Goal: Task Accomplishment & Management: Manage account settings

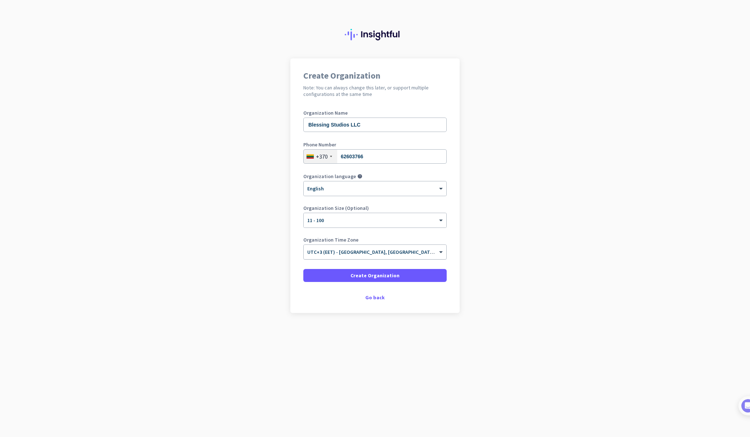
click at [411, 251] on input "text" at bounding box center [367, 249] width 121 height 5
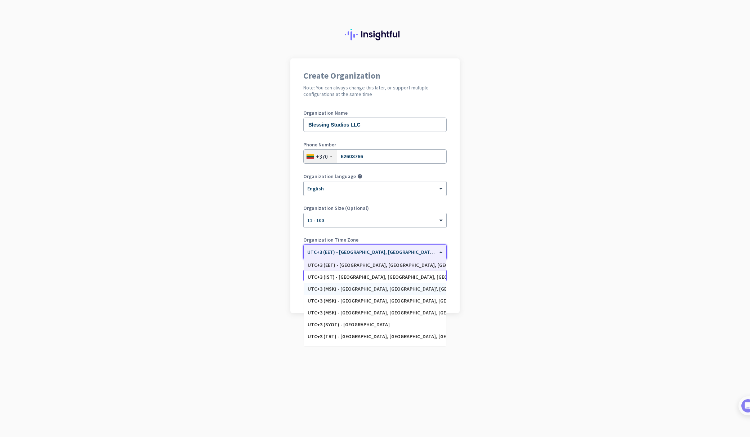
scroll to position [2550, 0]
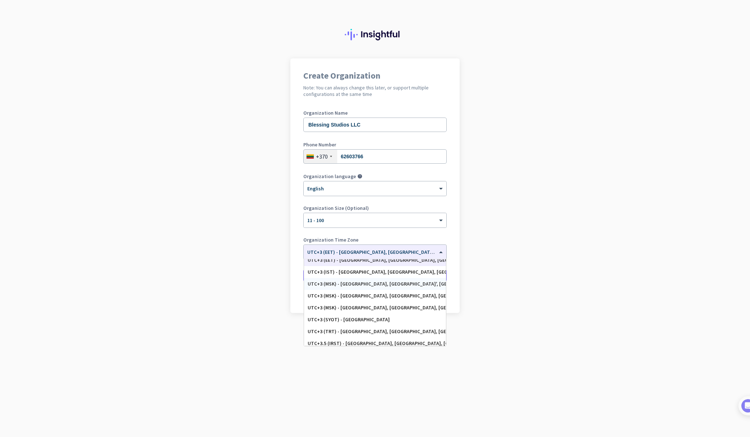
drag, startPoint x: 558, startPoint y: 229, endPoint x: 546, endPoint y: 231, distance: 12.5
click at [558, 229] on app-onboarding-organization "Create Organization Note: You can always change this later, or support multiple…" at bounding box center [375, 203] width 750 height 290
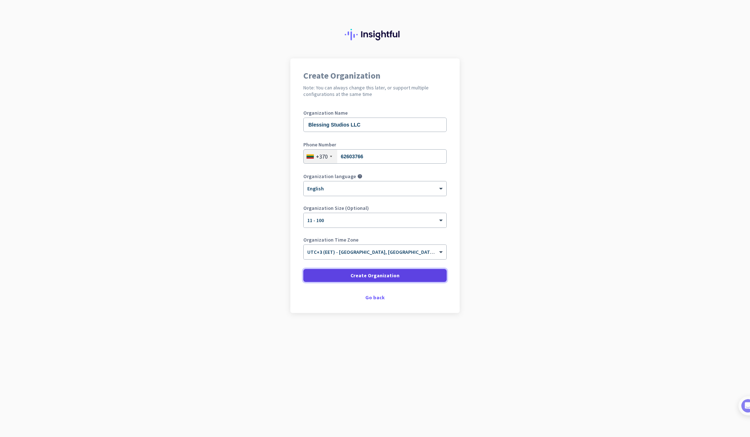
click at [385, 275] on span "Create Organization" at bounding box center [375, 275] width 49 height 7
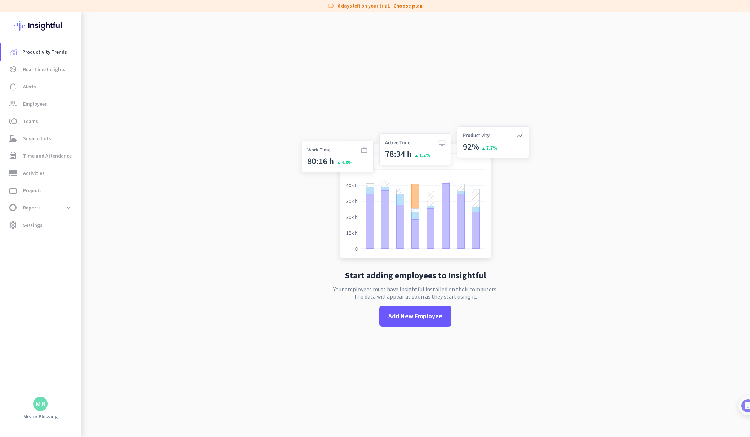
click at [409, 3] on link "Choose plan" at bounding box center [408, 5] width 29 height 7
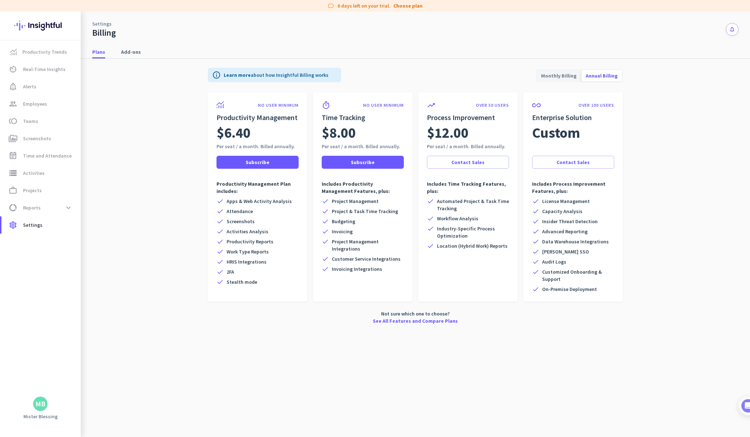
click at [615, 74] on span "Annual Billing" at bounding box center [602, 75] width 41 height 17
click at [571, 74] on span "Monthly Billing" at bounding box center [559, 75] width 44 height 17
click at [600, 75] on span "Annual Billing" at bounding box center [602, 75] width 41 height 17
click at [55, 51] on span "Productivity Trends" at bounding box center [44, 52] width 45 height 9
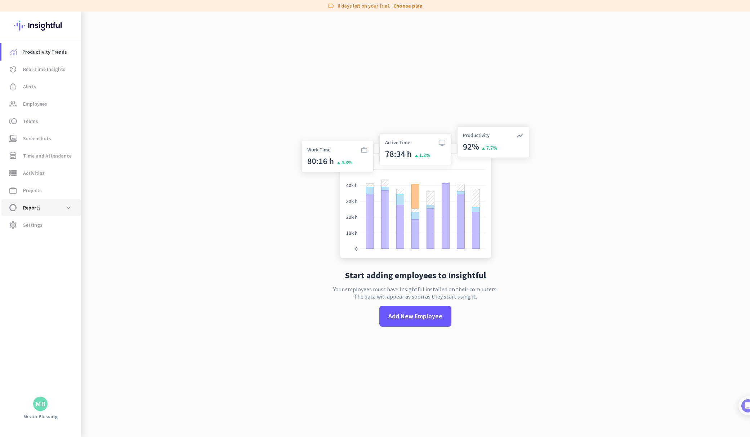
click at [31, 211] on span "Reports" at bounding box center [32, 207] width 18 height 9
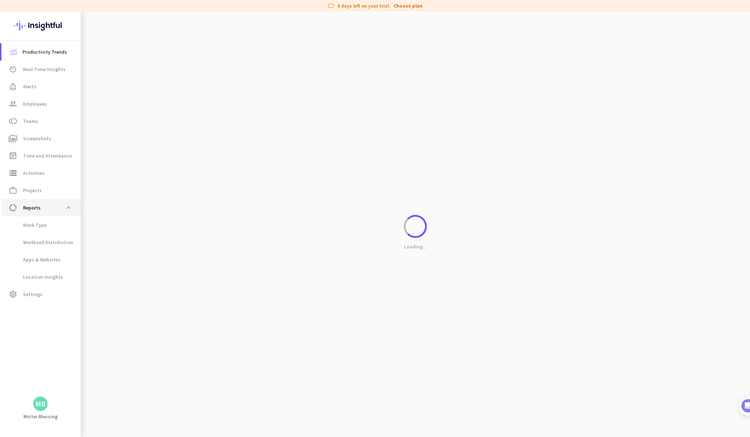
click at [37, 208] on span "Reports" at bounding box center [32, 207] width 18 height 9
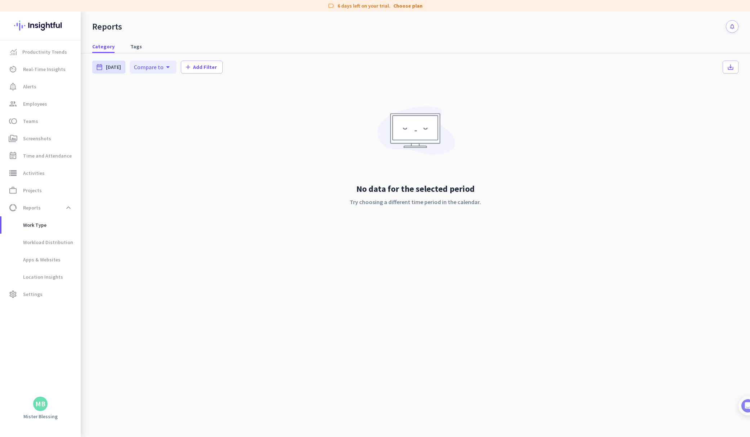
click at [49, 25] on img at bounding box center [40, 26] width 53 height 28
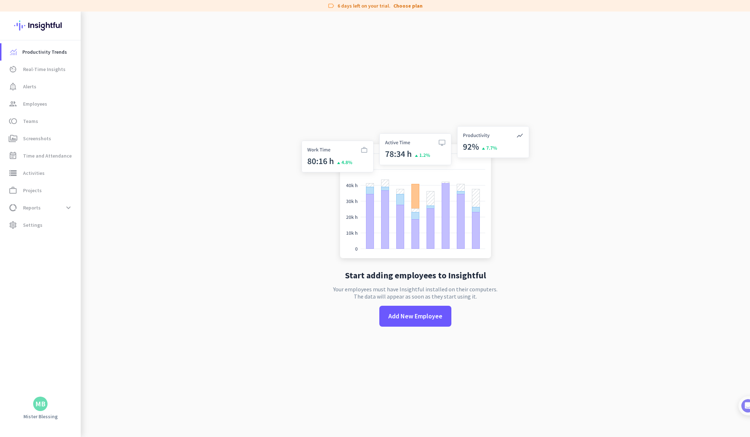
click at [34, 24] on img at bounding box center [40, 26] width 53 height 28
click at [30, 70] on span "Real-Time Insights" at bounding box center [44, 69] width 43 height 9
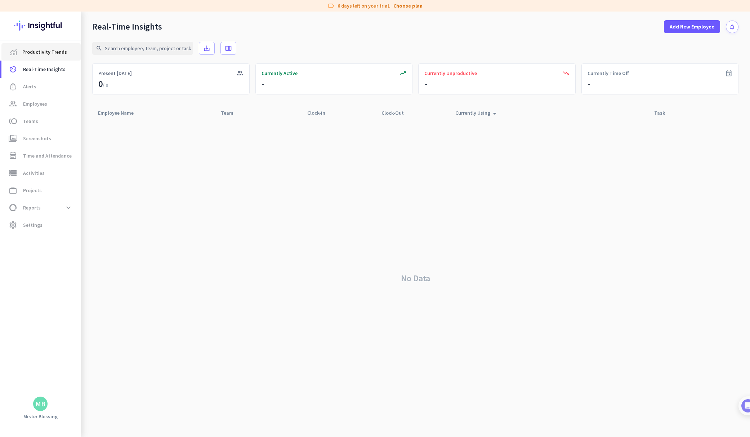
click at [31, 51] on span "Productivity Trends" at bounding box center [44, 52] width 45 height 9
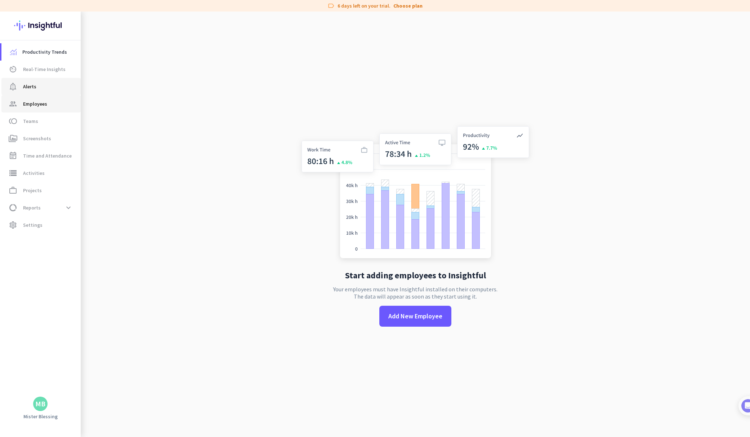
drag, startPoint x: 35, startPoint y: 88, endPoint x: 47, endPoint y: 97, distance: 15.7
click at [34, 88] on span "Alerts" at bounding box center [29, 86] width 13 height 9
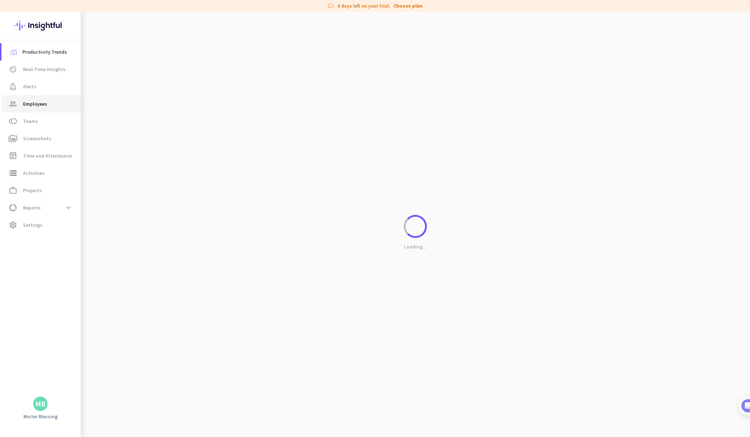
click at [47, 103] on span "group Employees" at bounding box center [41, 103] width 68 height 9
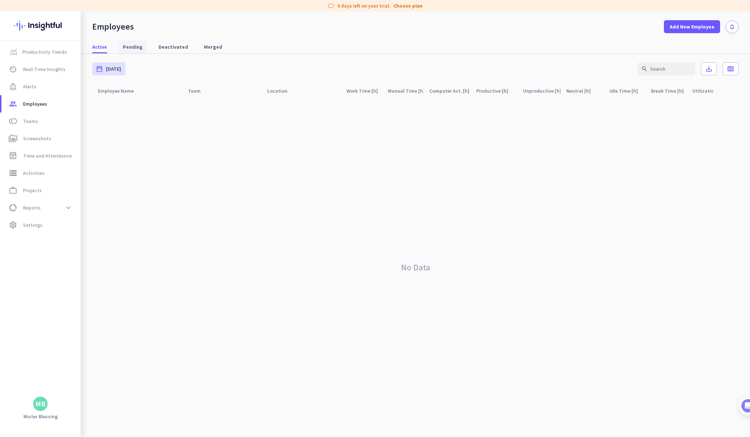
click at [126, 46] on span "Pending" at bounding box center [133, 46] width 20 height 7
click at [40, 121] on span "toll Teams" at bounding box center [41, 121] width 68 height 9
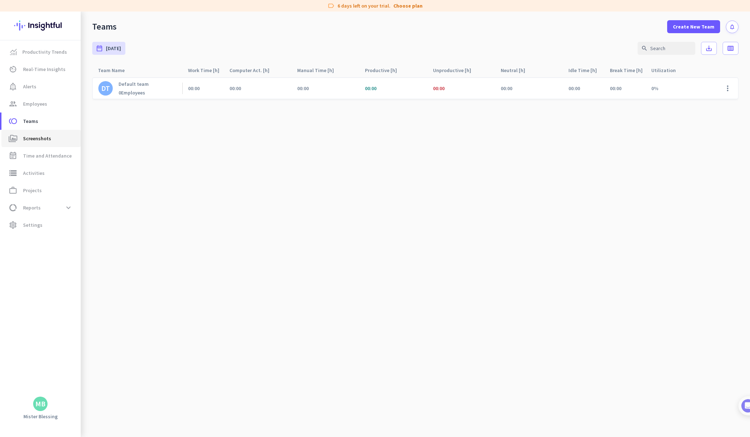
click at [43, 136] on span "Screenshots" at bounding box center [37, 138] width 28 height 9
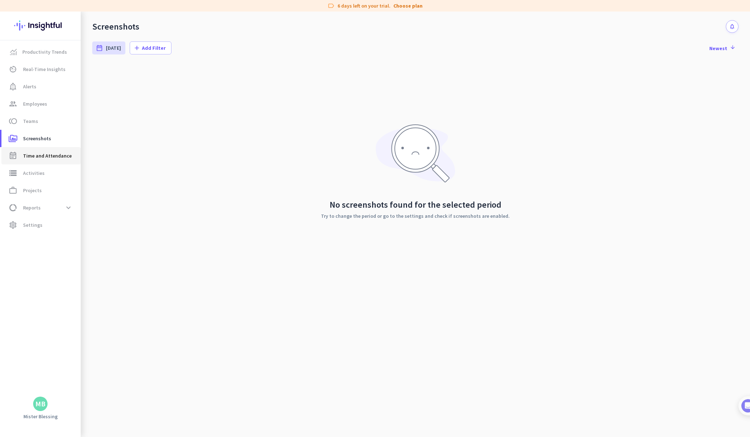
click at [41, 156] on span "Time and Attendance" at bounding box center [47, 155] width 49 height 9
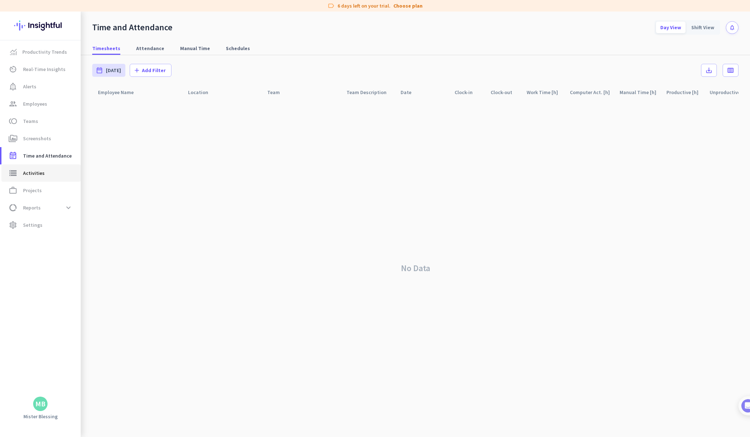
click at [45, 178] on link "storage Activities" at bounding box center [40, 172] width 79 height 17
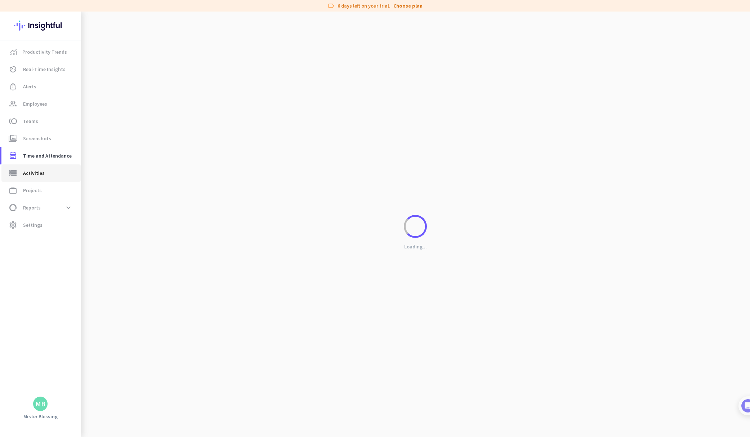
type input "[DATE]"
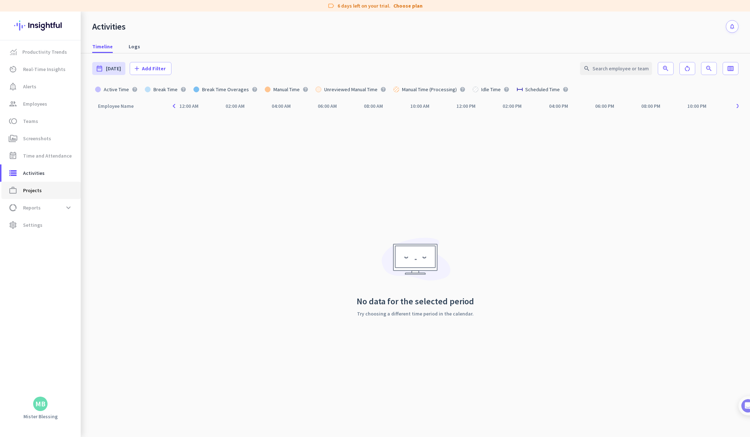
click at [44, 194] on span "work_outline Projects" at bounding box center [41, 190] width 68 height 9
type input "[DATE] - [DATE]"
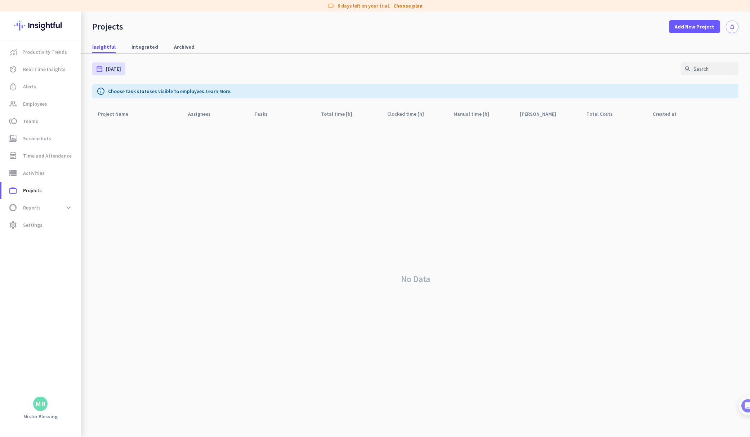
click at [46, 22] on img at bounding box center [40, 26] width 53 height 28
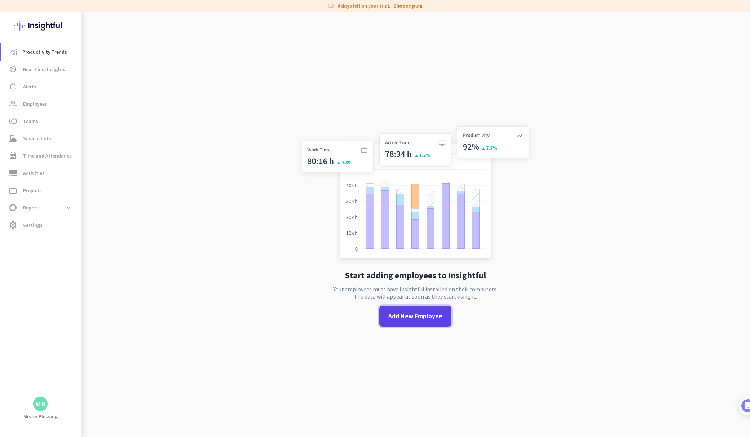
click at [421, 319] on span "Add New Employee" at bounding box center [416, 315] width 54 height 9
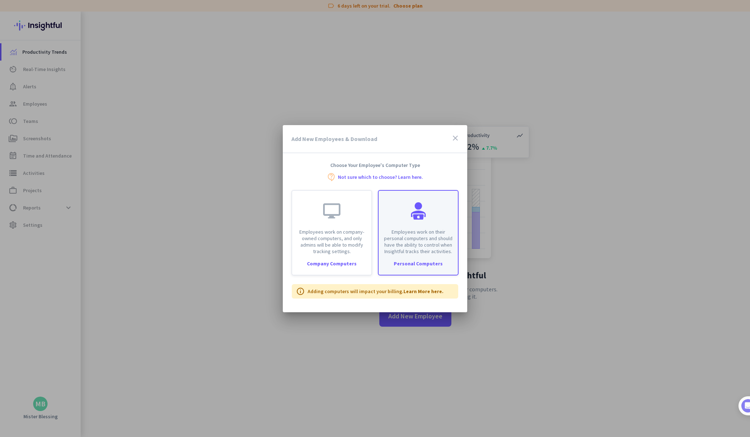
click at [418, 204] on div at bounding box center [418, 210] width 17 height 17
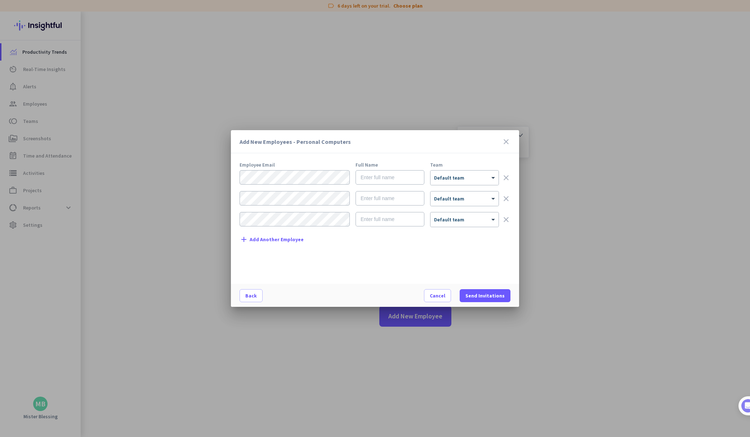
click at [267, 238] on span "Add Another Employee" at bounding box center [277, 239] width 54 height 5
click at [264, 260] on span "Add Another Employee" at bounding box center [277, 260] width 54 height 5
click at [270, 269] on span "Add Another Employee" at bounding box center [277, 266] width 54 height 5
click at [387, 182] on input "text" at bounding box center [390, 177] width 69 height 14
click at [455, 177] on div at bounding box center [465, 175] width 68 height 6
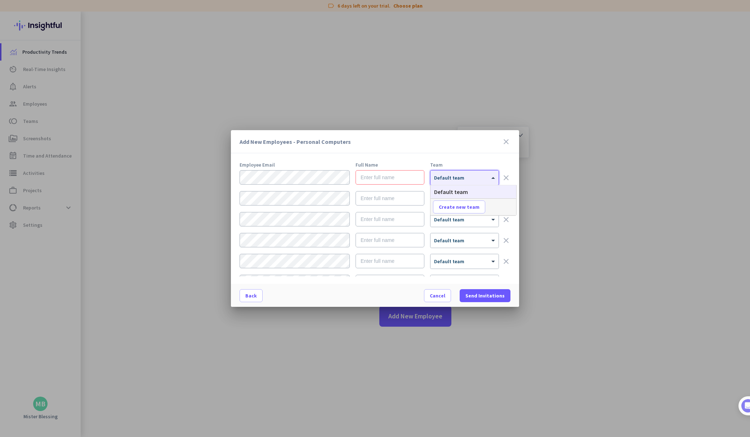
click at [475, 154] on div "Add New Employees - Personal Computers close Employee Email Full Name Team × De…" at bounding box center [375, 218] width 288 height 177
